Goal: Navigation & Orientation: Find specific page/section

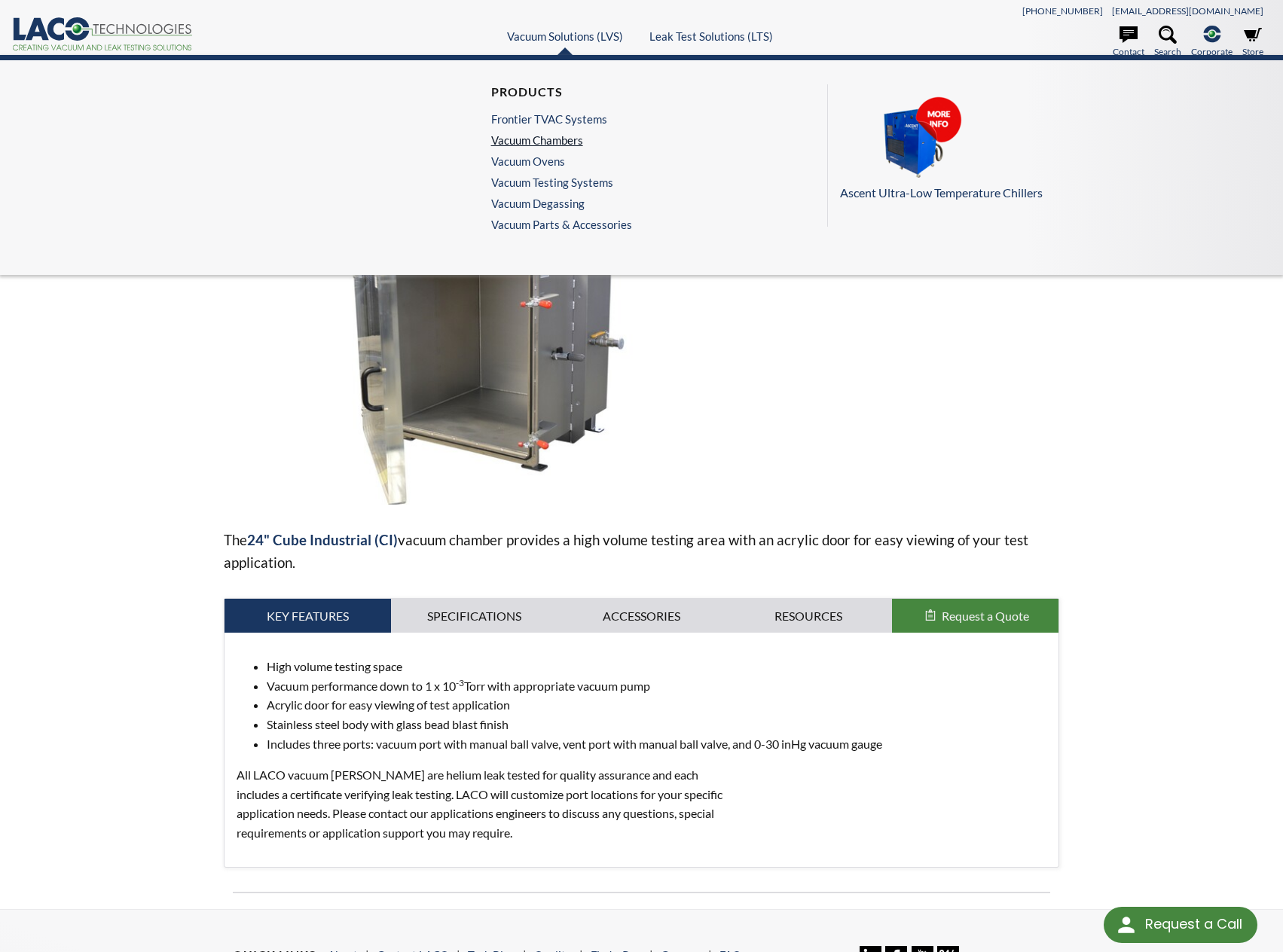
click at [559, 142] on link "Vacuum Chambers" at bounding box center [558, 139] width 133 height 13
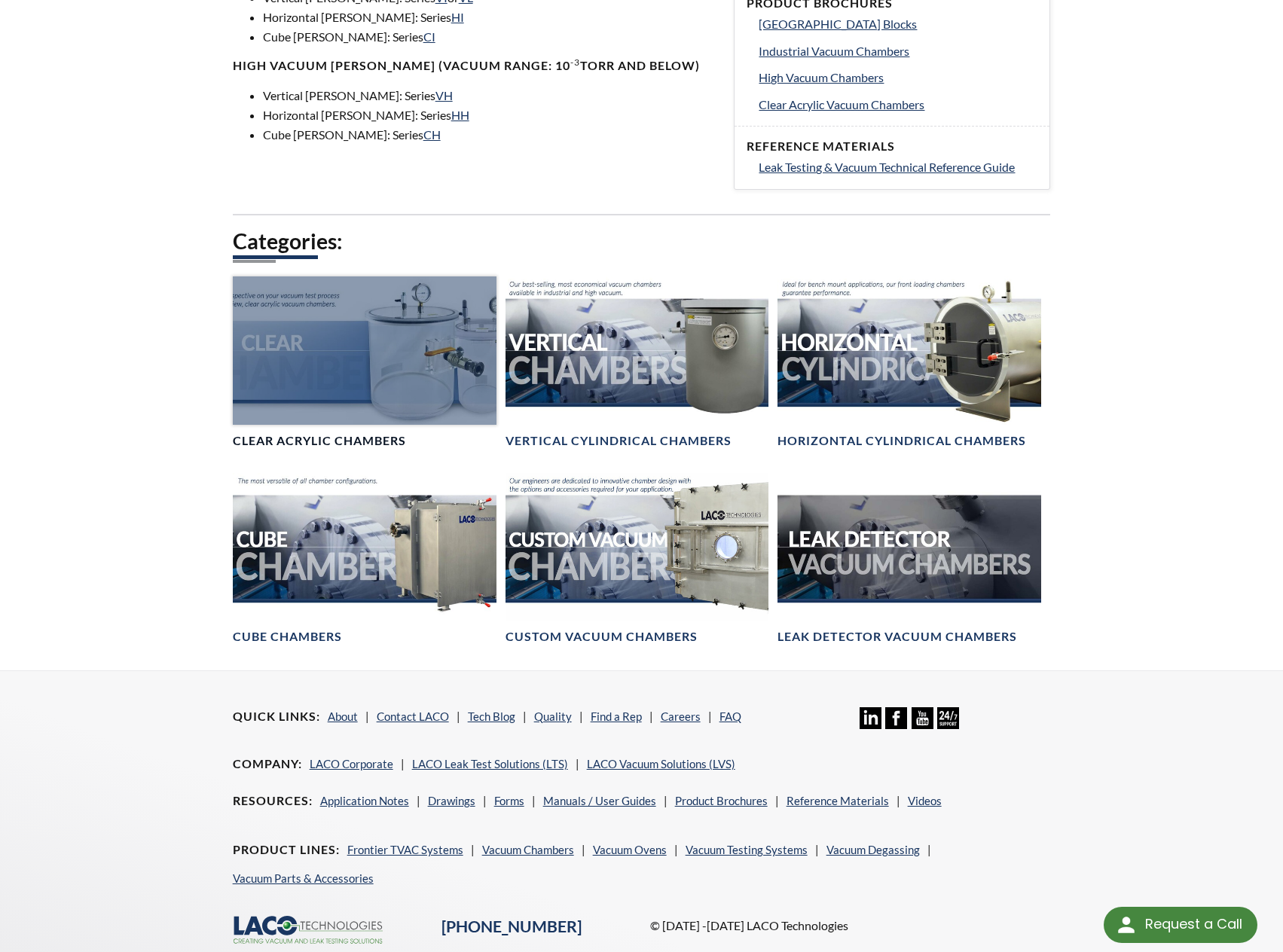
scroll to position [678, 0]
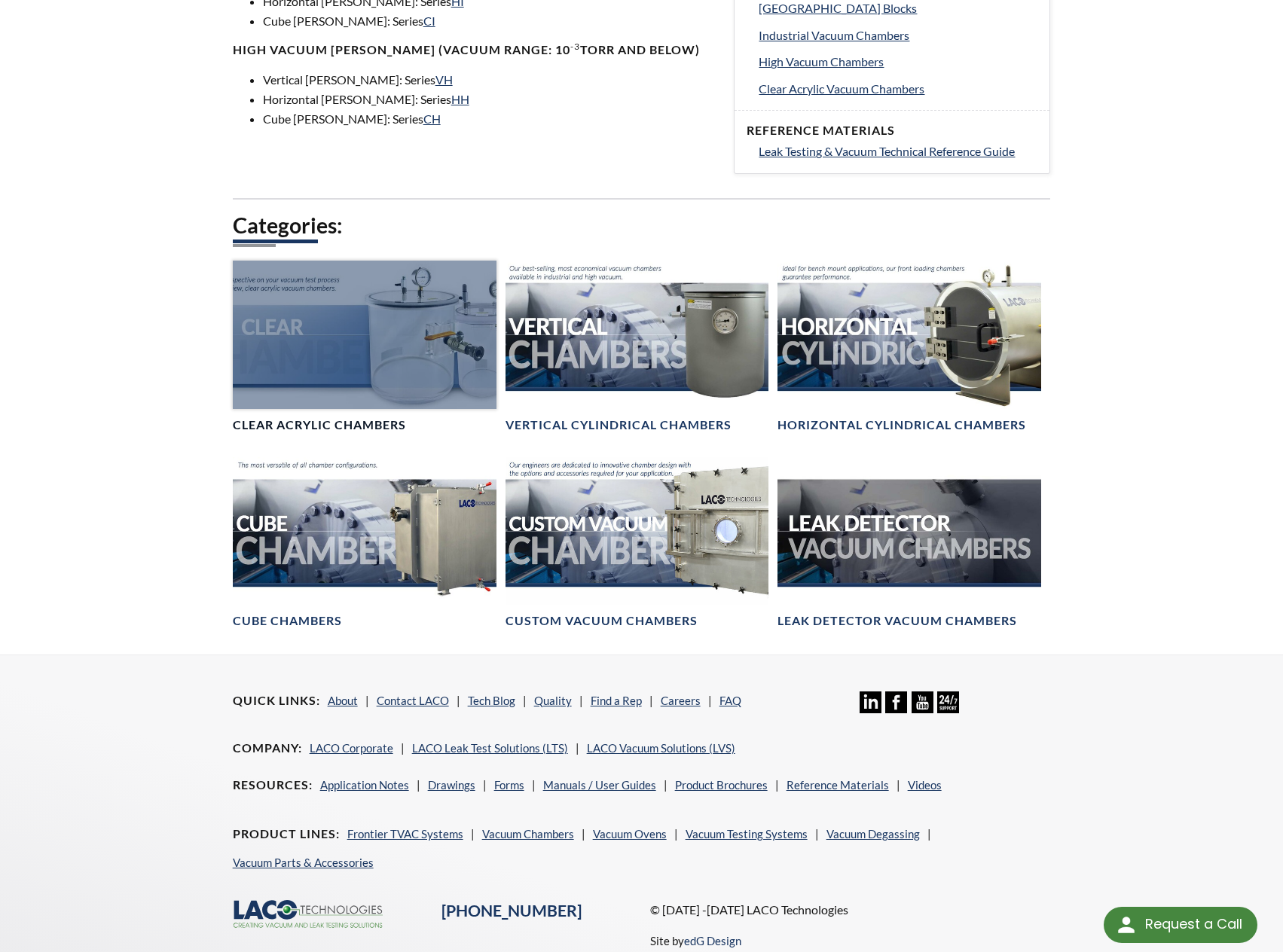
click at [339, 333] on div at bounding box center [364, 334] width 263 height 148
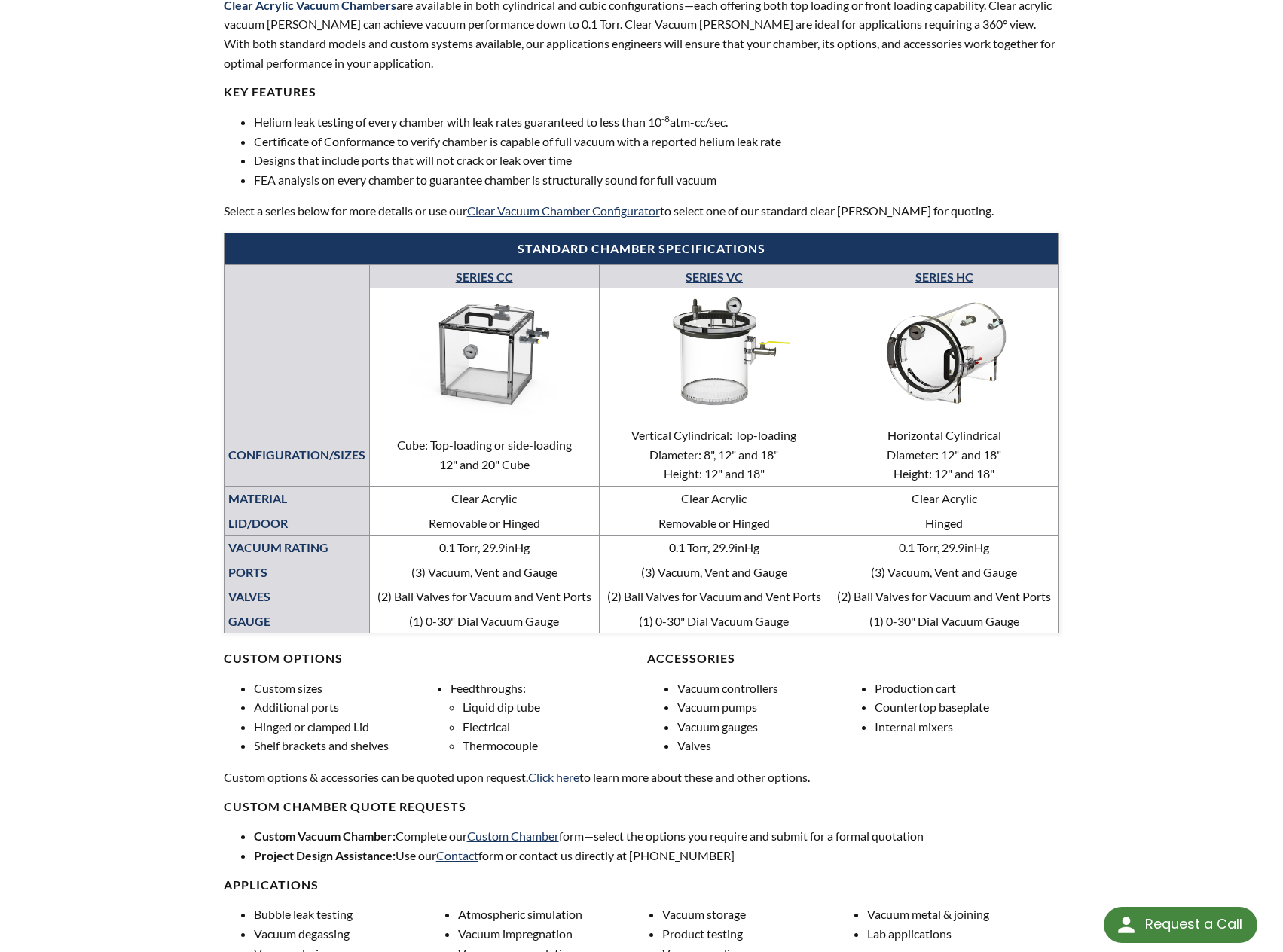
scroll to position [603, 0]
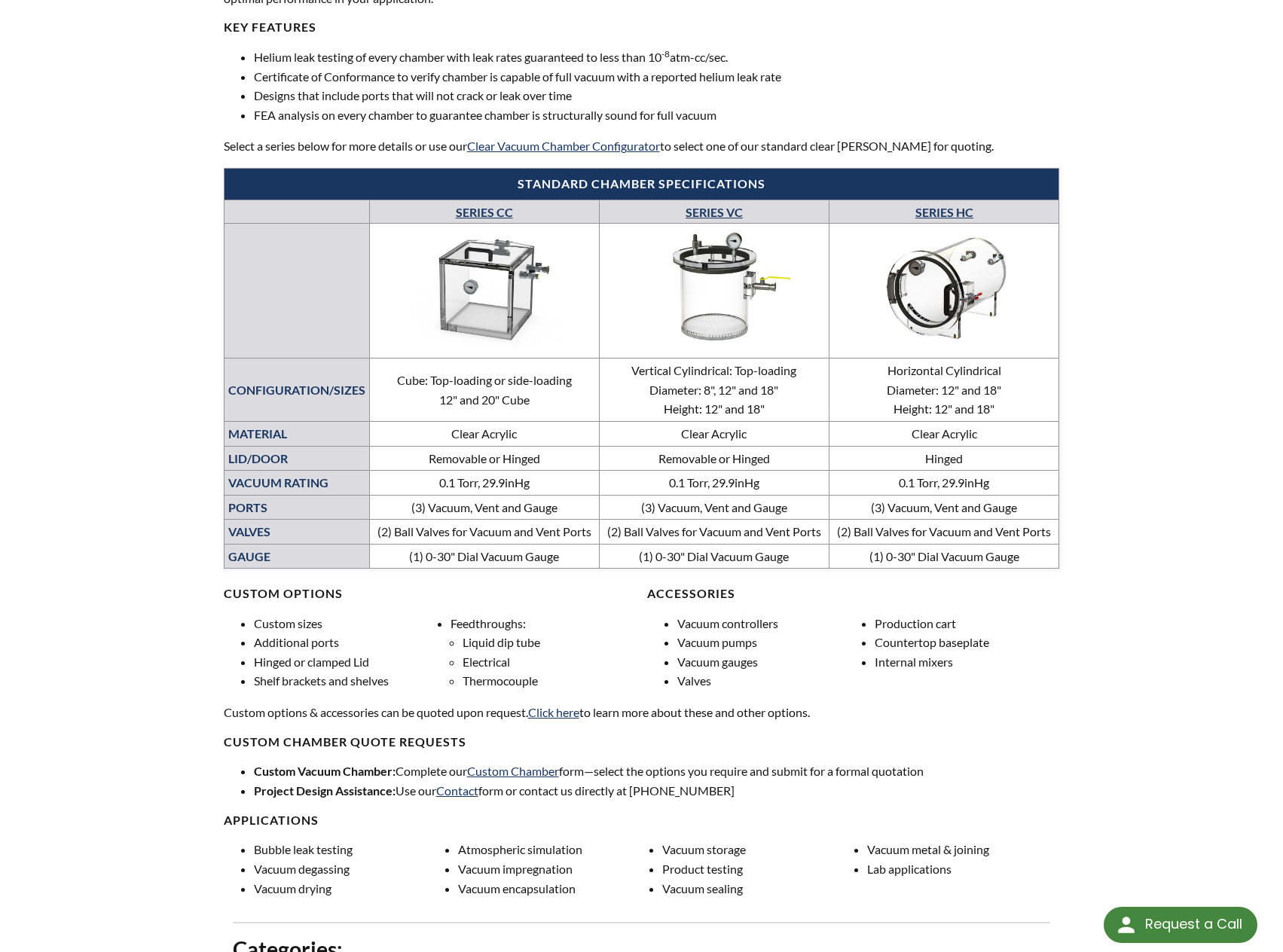
click at [501, 206] on link "SERIES CC" at bounding box center [484, 212] width 58 height 14
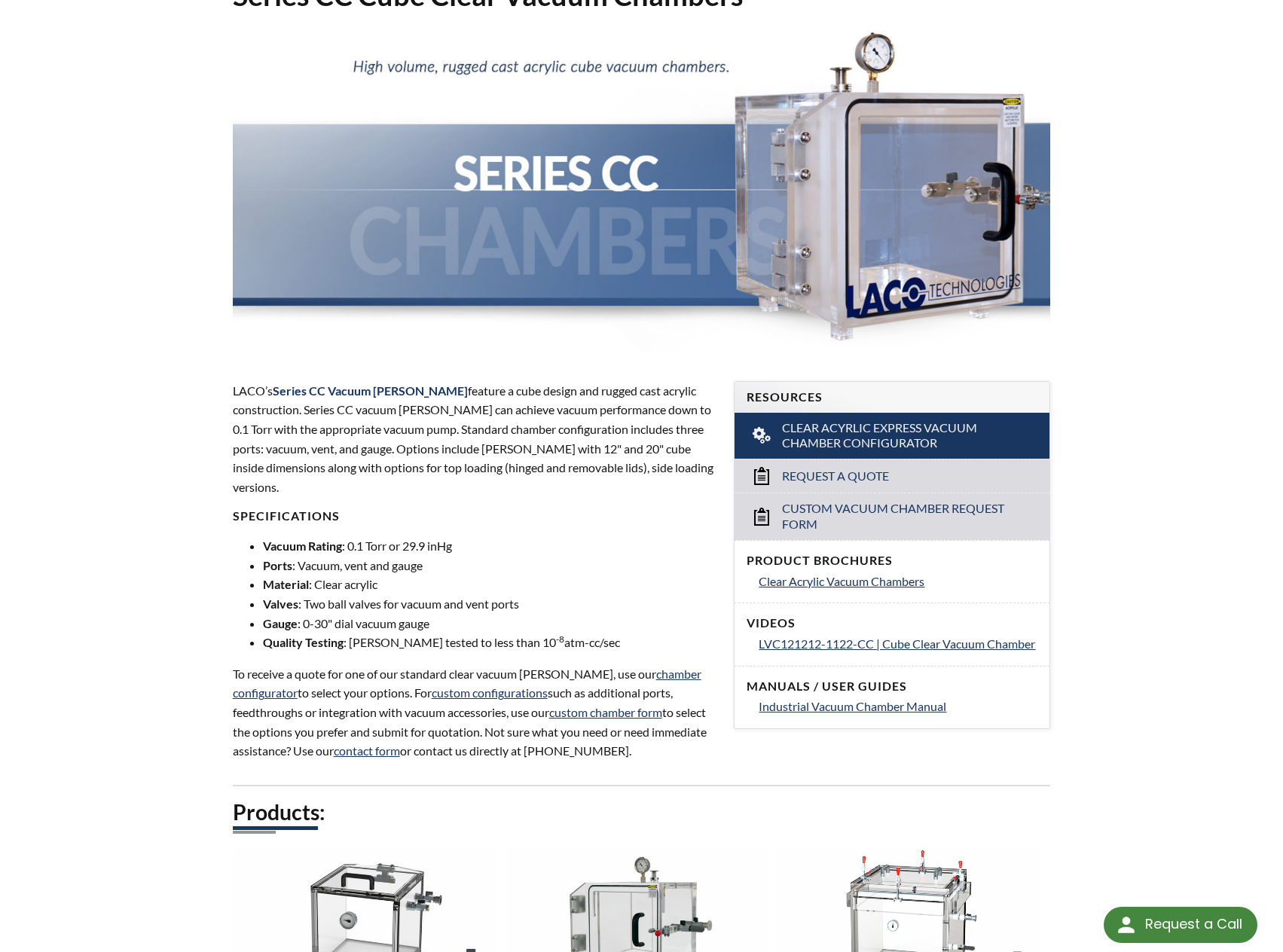
scroll to position [452, 0]
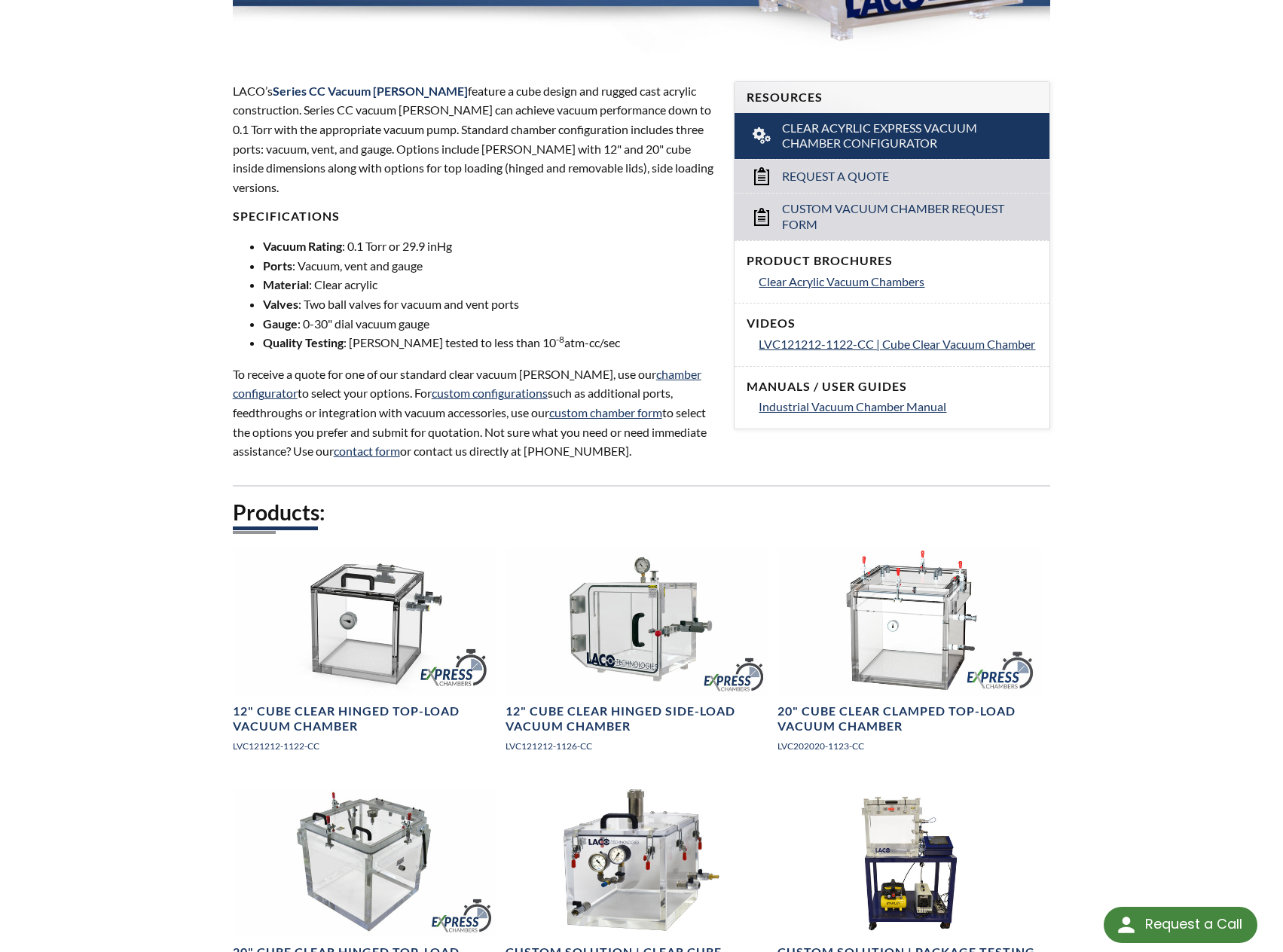
click at [90, 505] on div "LVS » Vacuum [PERSON_NAME] » Products » Clear Acrylic [PERSON_NAME] » Series CC…" at bounding box center [641, 948] width 1283 height 2652
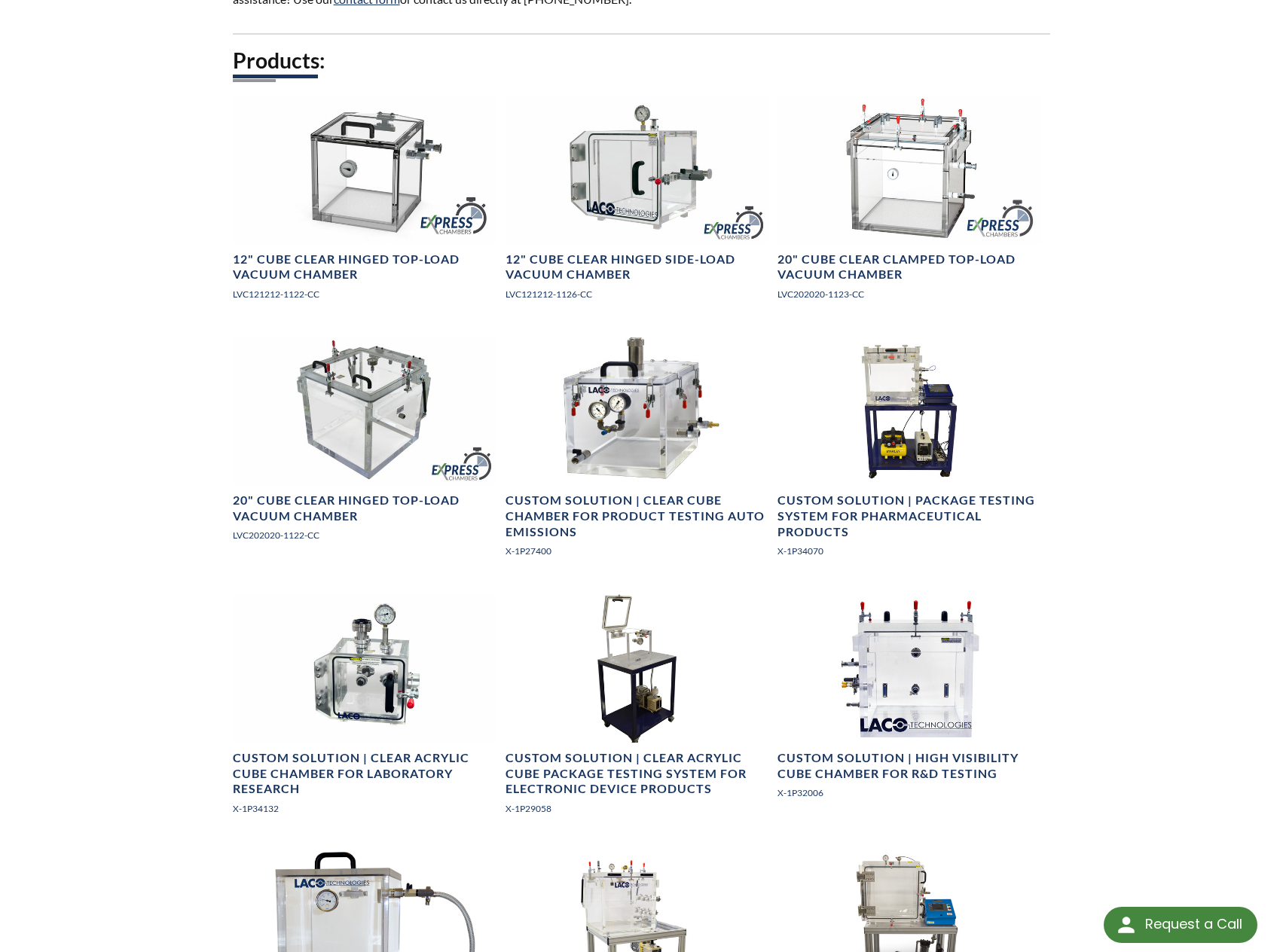
scroll to position [377, 0]
